Goal: Task Accomplishment & Management: Manage account settings

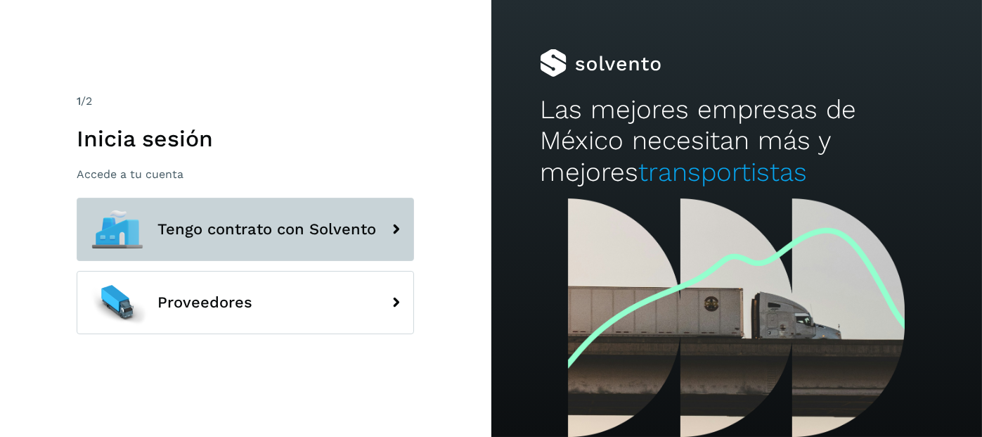
click at [219, 238] on button "Tengo contrato con Solvento" at bounding box center [245, 229] width 337 height 63
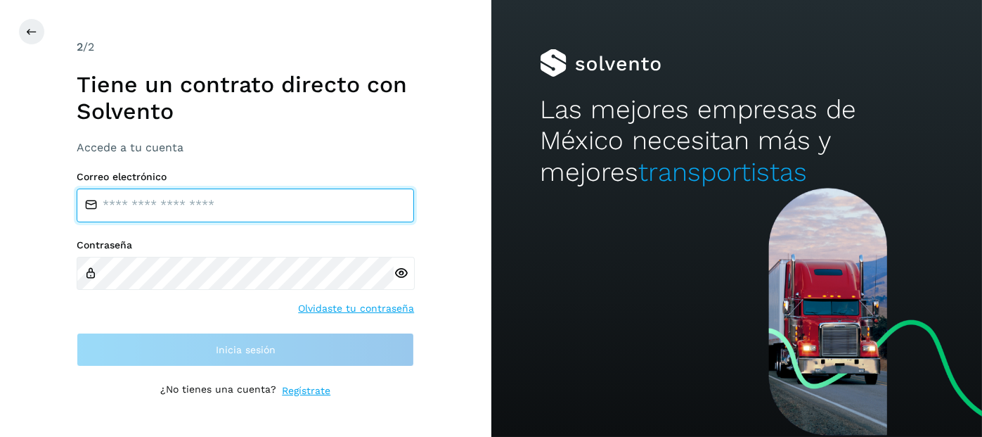
click at [181, 207] on input "email" at bounding box center [245, 205] width 337 height 34
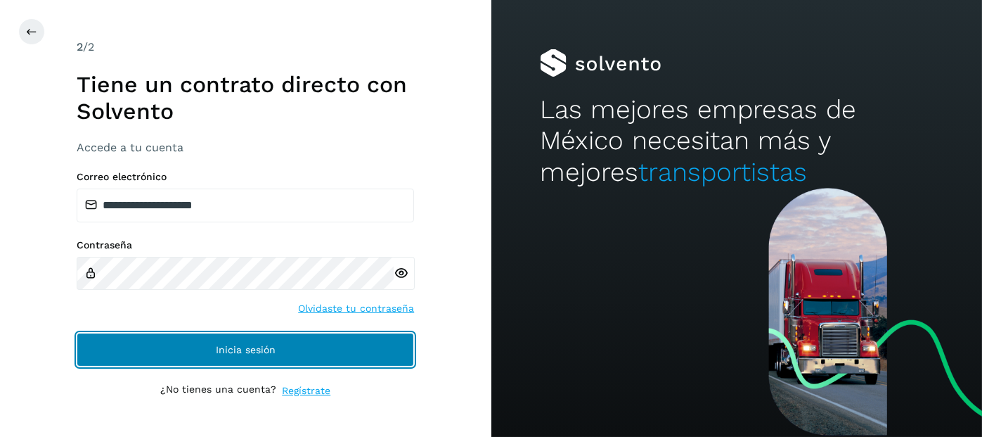
click at [226, 350] on span "Inicia sesión" at bounding box center [246, 349] width 60 height 10
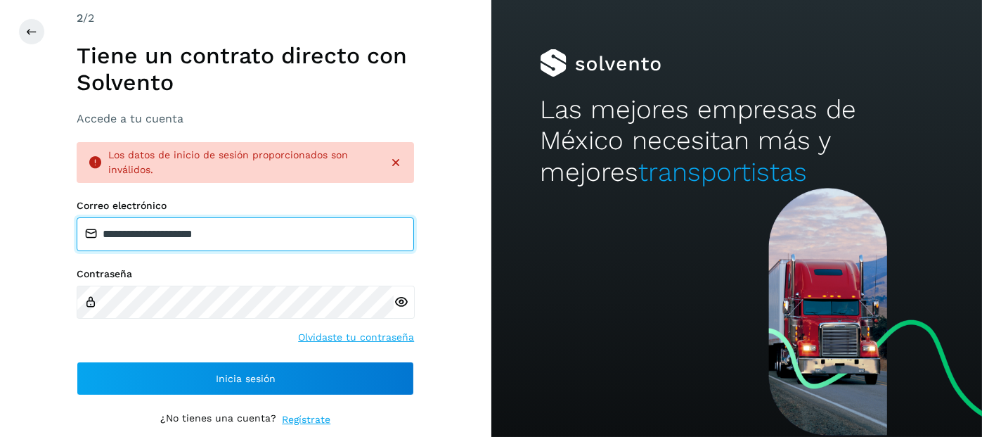
click at [242, 236] on input "**********" at bounding box center [245, 234] width 337 height 34
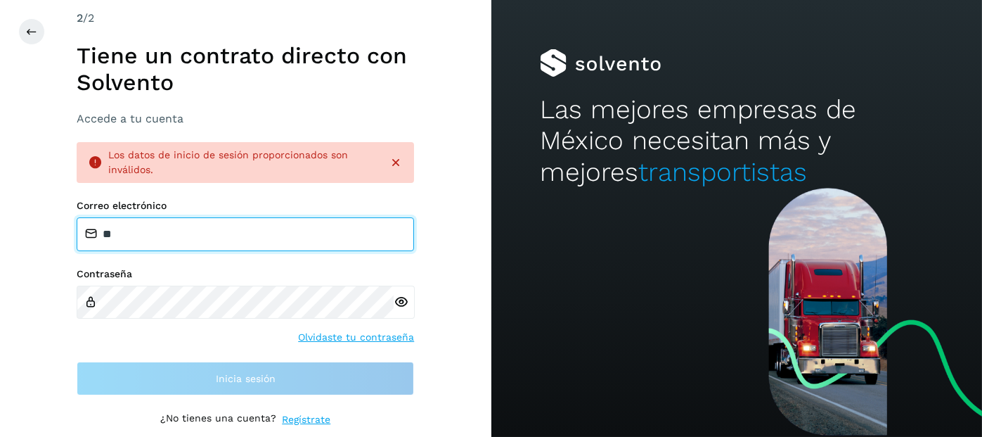
type input "*"
click at [215, 236] on input "email" at bounding box center [245, 234] width 337 height 34
type input "**********"
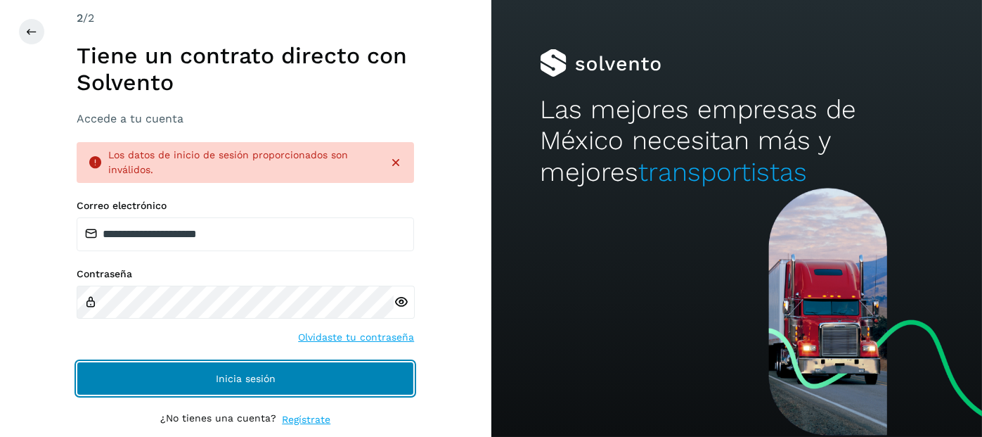
click at [232, 375] on span "Inicia sesión" at bounding box center [246, 378] width 60 height 10
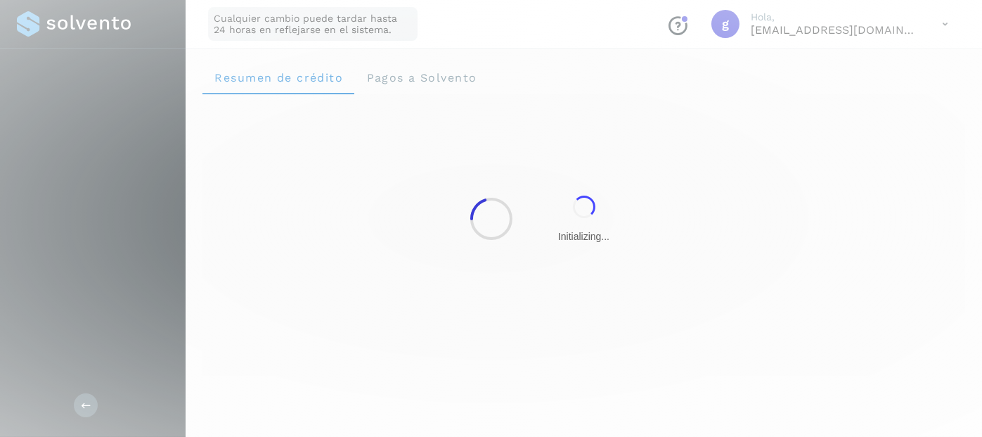
click at [242, 378] on div at bounding box center [491, 218] width 982 height 437
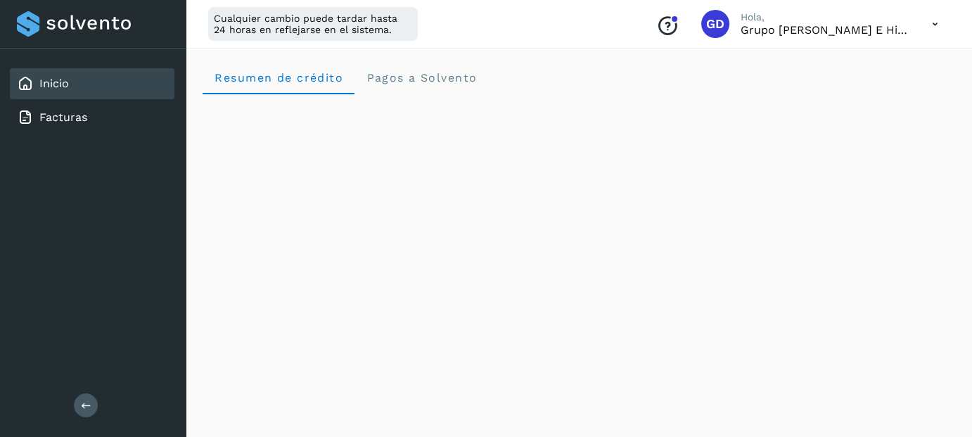
click at [89, 408] on icon at bounding box center [86, 404] width 11 height 11
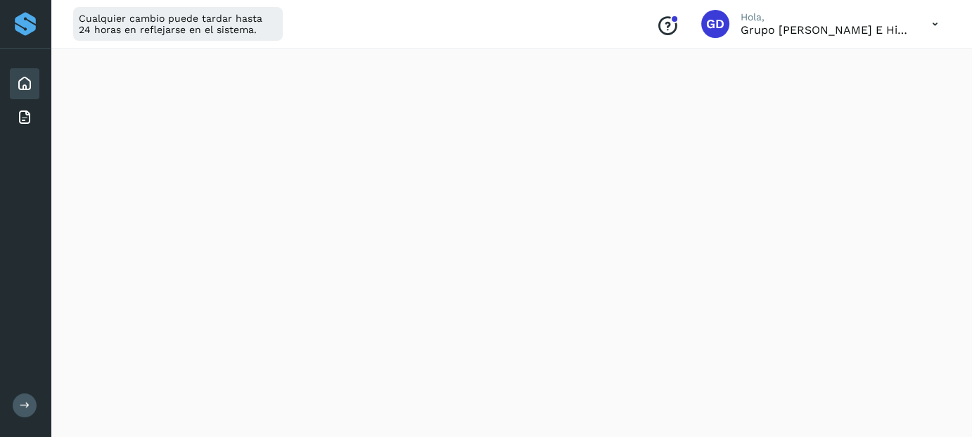
scroll to position [922, 0]
